Goal: Task Accomplishment & Management: Use online tool/utility

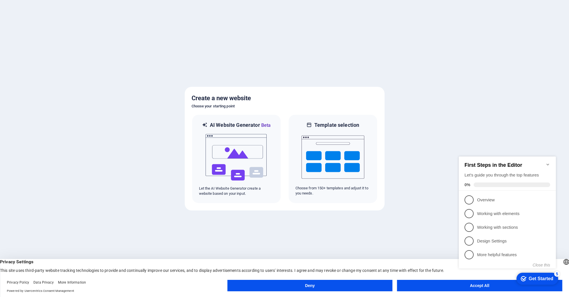
click div "checkmark Get Started 5 First Steps in the Editor Let's guide you through the t…"
click at [475, 287] on appcues-checklist "Contextual help checklist present on screen" at bounding box center [508, 218] width 104 height 140
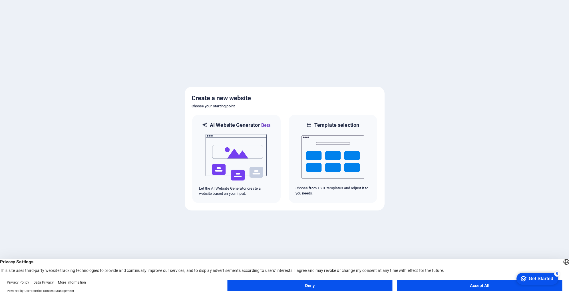
drag, startPoint x: 19, startPoint y: 138, endPoint x: 475, endPoint y: 286, distance: 479.8
click at [475, 286] on button "Accept All" at bounding box center [479, 285] width 165 height 11
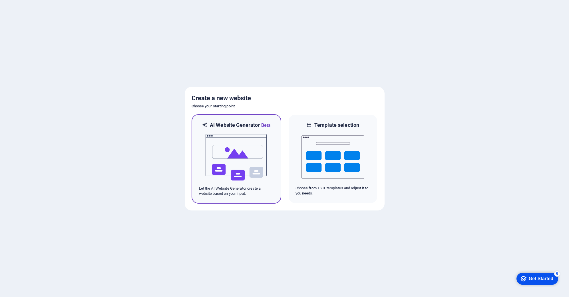
click at [228, 152] on img at bounding box center [236, 157] width 63 height 57
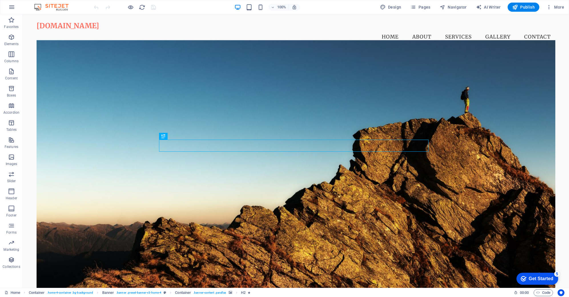
click at [533, 279] on div "Get Started" at bounding box center [541, 278] width 25 height 5
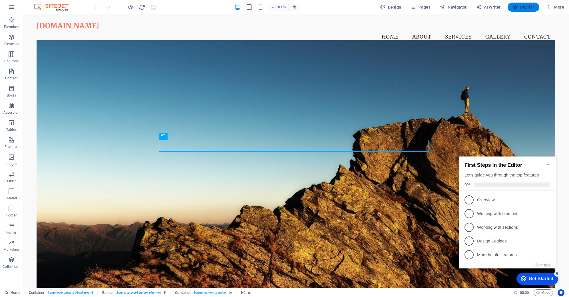
click at [519, 7] on span "Publish" at bounding box center [523, 7] width 23 height 6
